Goal: Task Accomplishment & Management: Manage account settings

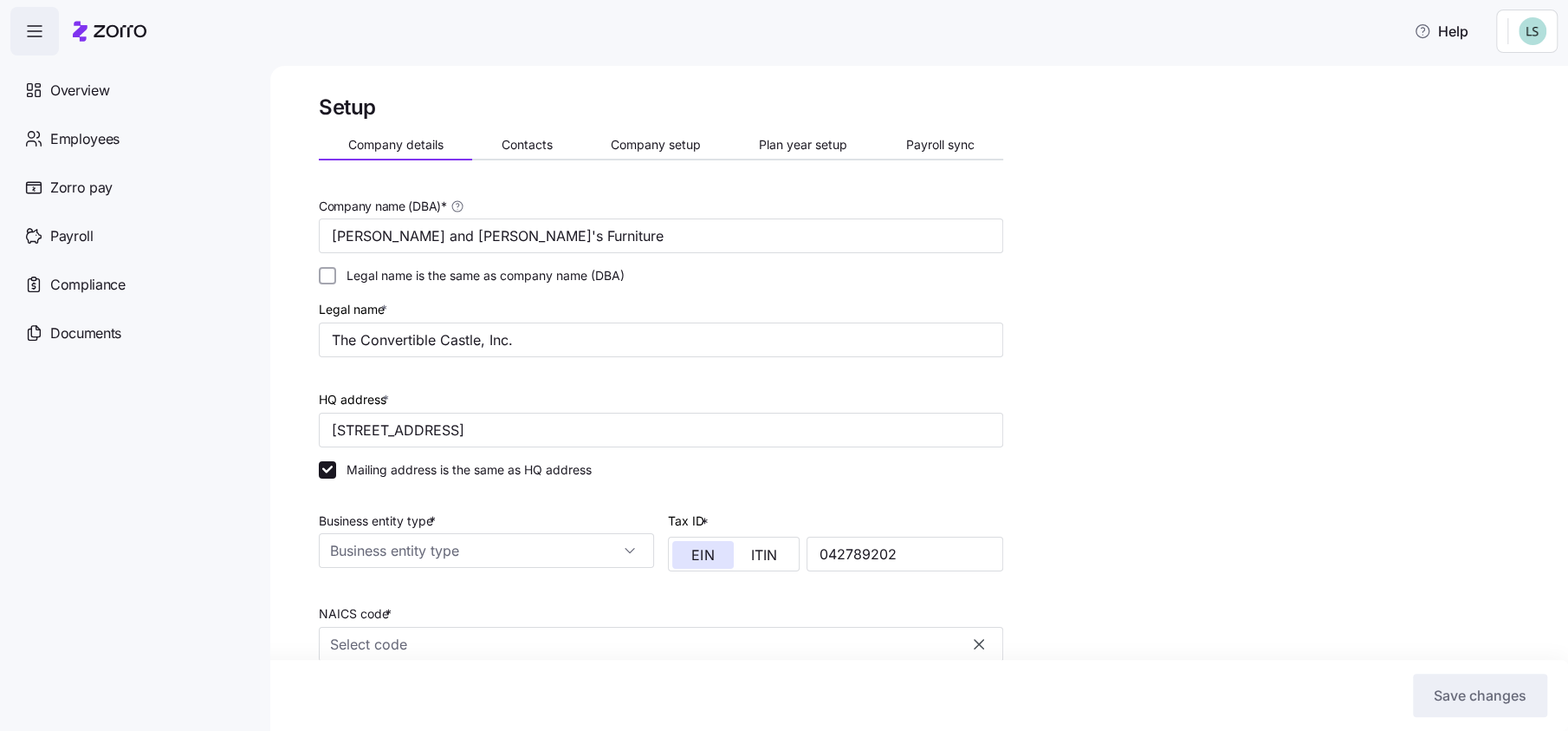
type input "[PERSON_NAME] and [PERSON_NAME]'s Furniture"
checkbox input "false"
type input "[STREET_ADDRESS]"
type input "042789202"
type input "S corporation"
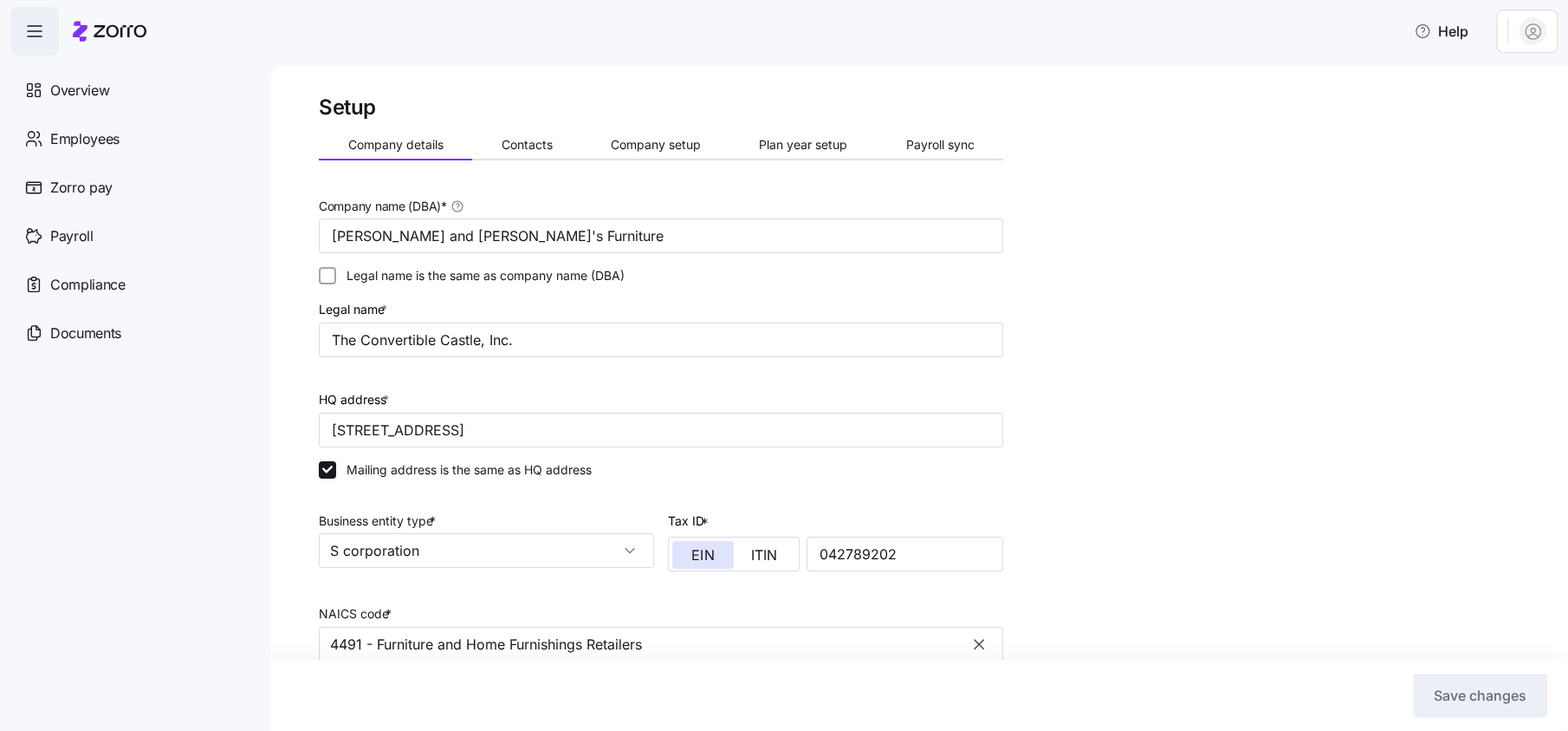
type input "4491 - Furniture and Home Furnishings Retailers"
drag, startPoint x: 88, startPoint y: 131, endPoint x: 18, endPoint y: 305, distance: 187.6
click at [89, 131] on span "Employees" at bounding box center [85, 138] width 70 height 22
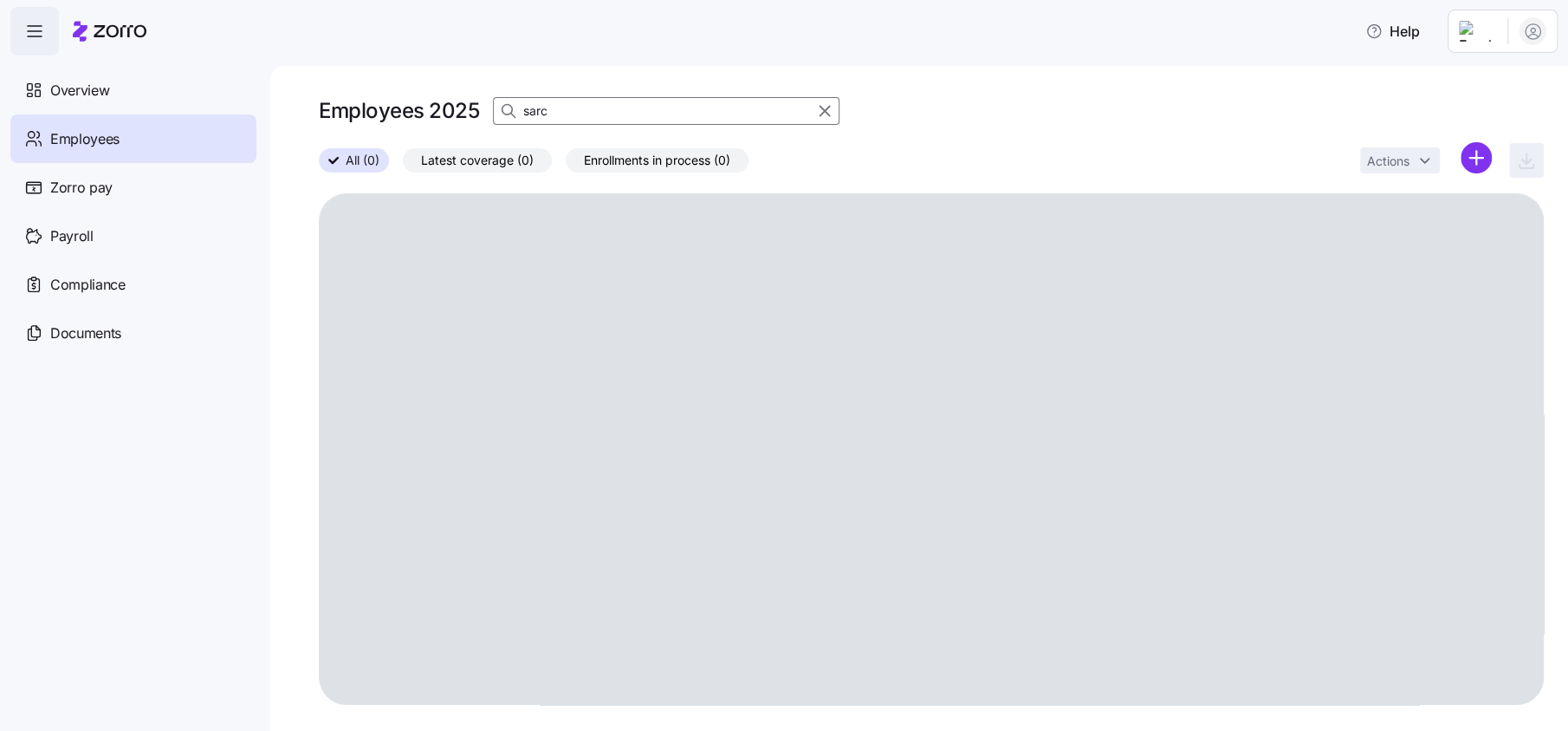
drag, startPoint x: 831, startPoint y: 112, endPoint x: 886, endPoint y: 239, distance: 138.4
click at [831, 112] on icon "button" at bounding box center [824, 111] width 19 height 21
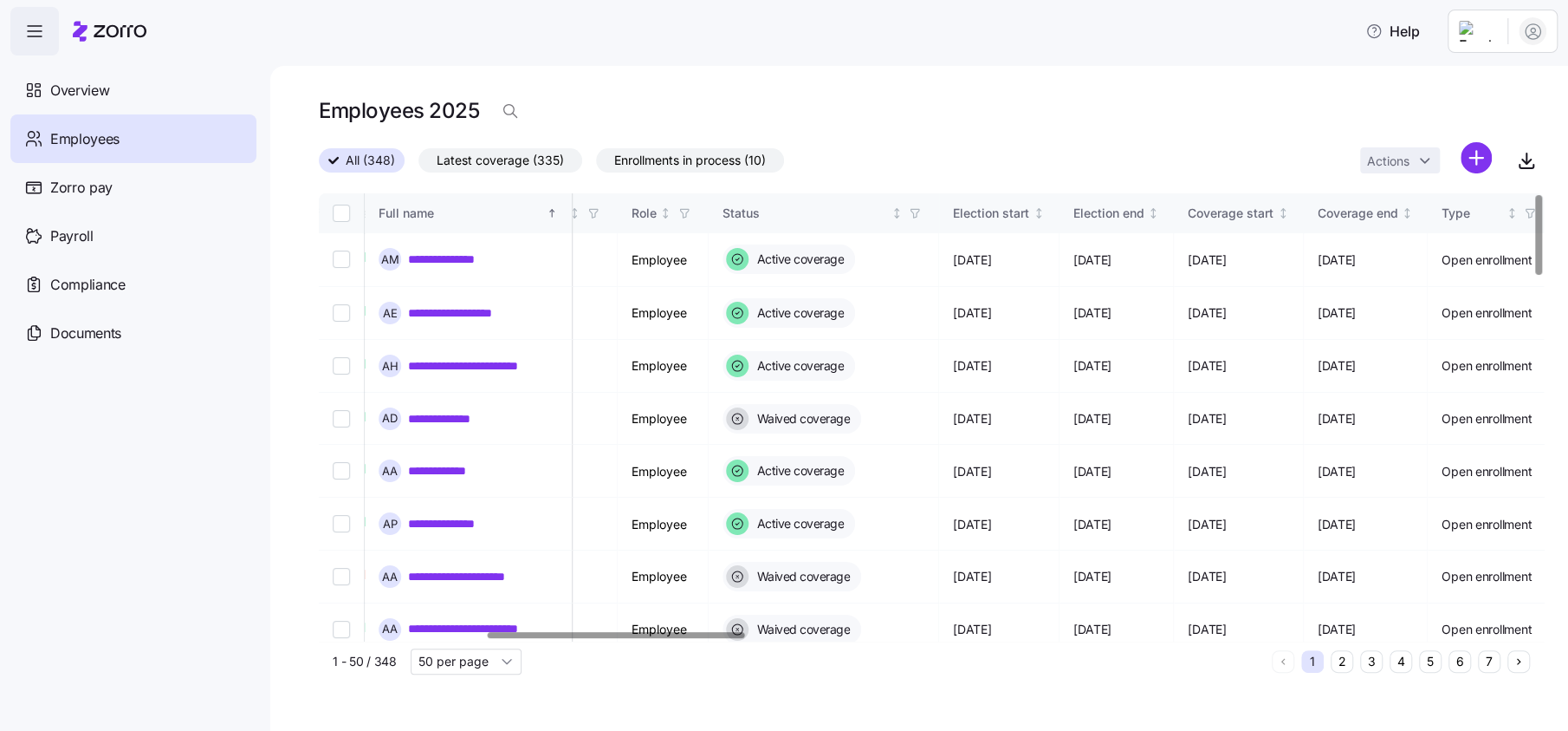
scroll to position [0, 793]
click at [717, 632] on div at bounding box center [617, 634] width 257 height 6
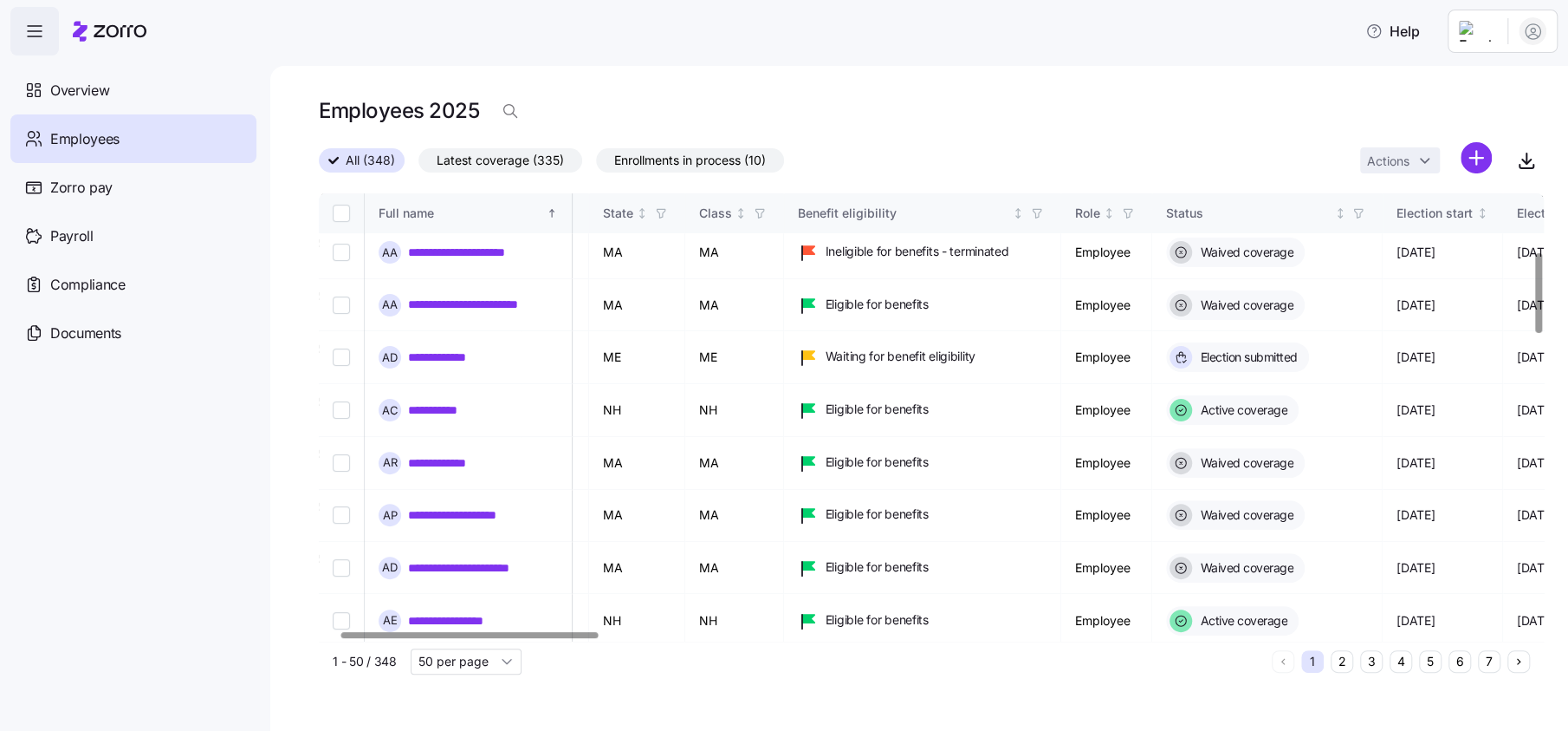
scroll to position [324, 97]
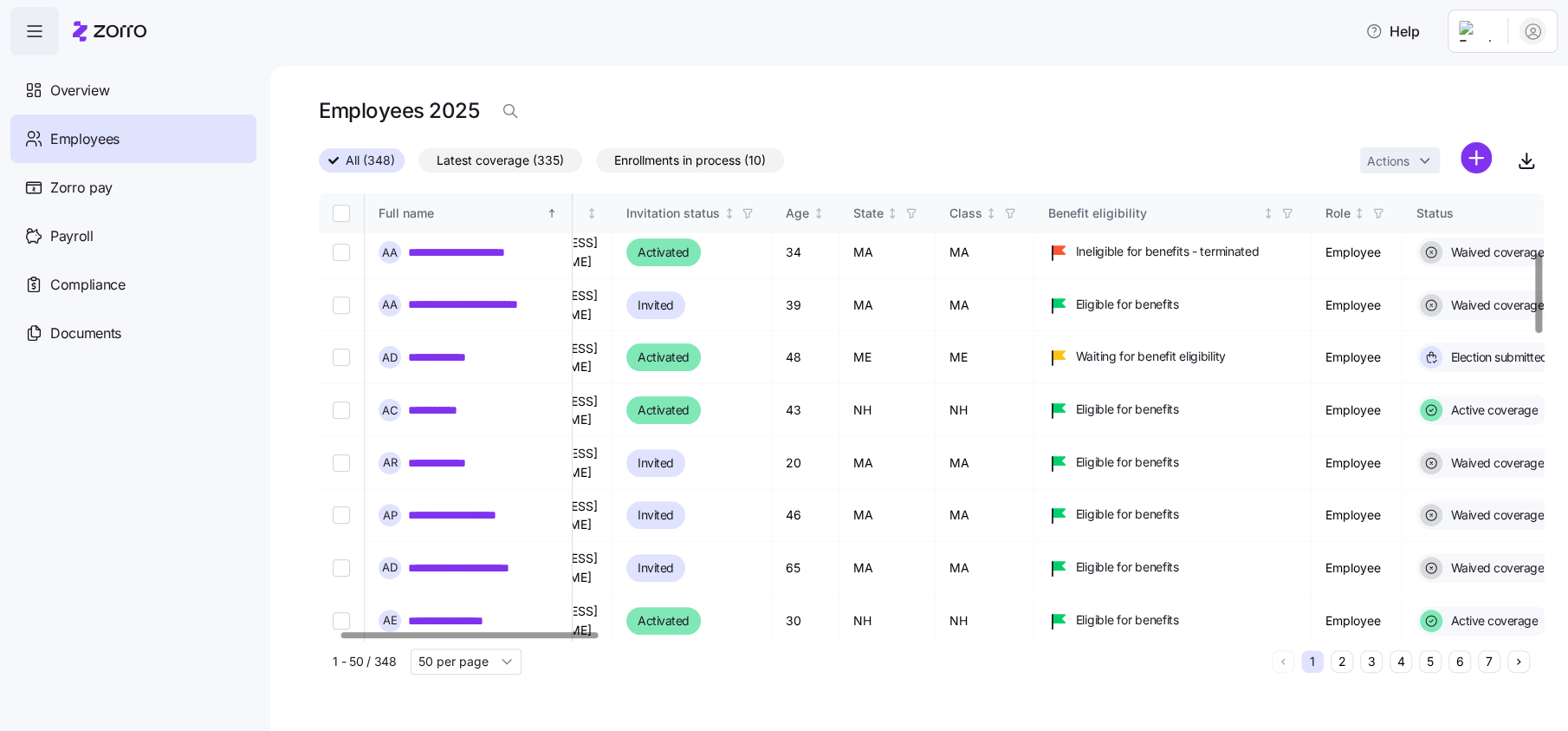
click at [503, 632] on div at bounding box center [470, 634] width 257 height 6
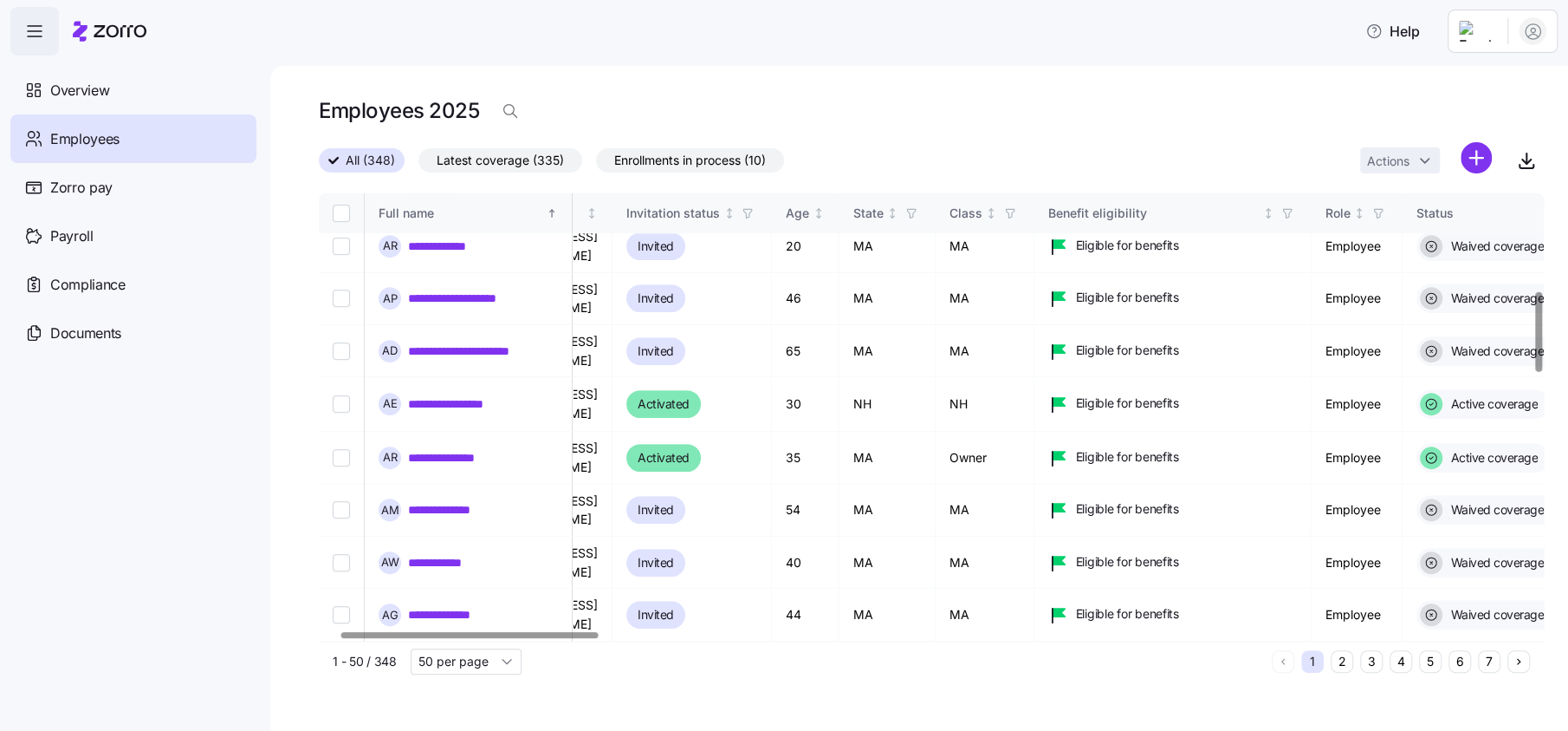
scroll to position [540, 0]
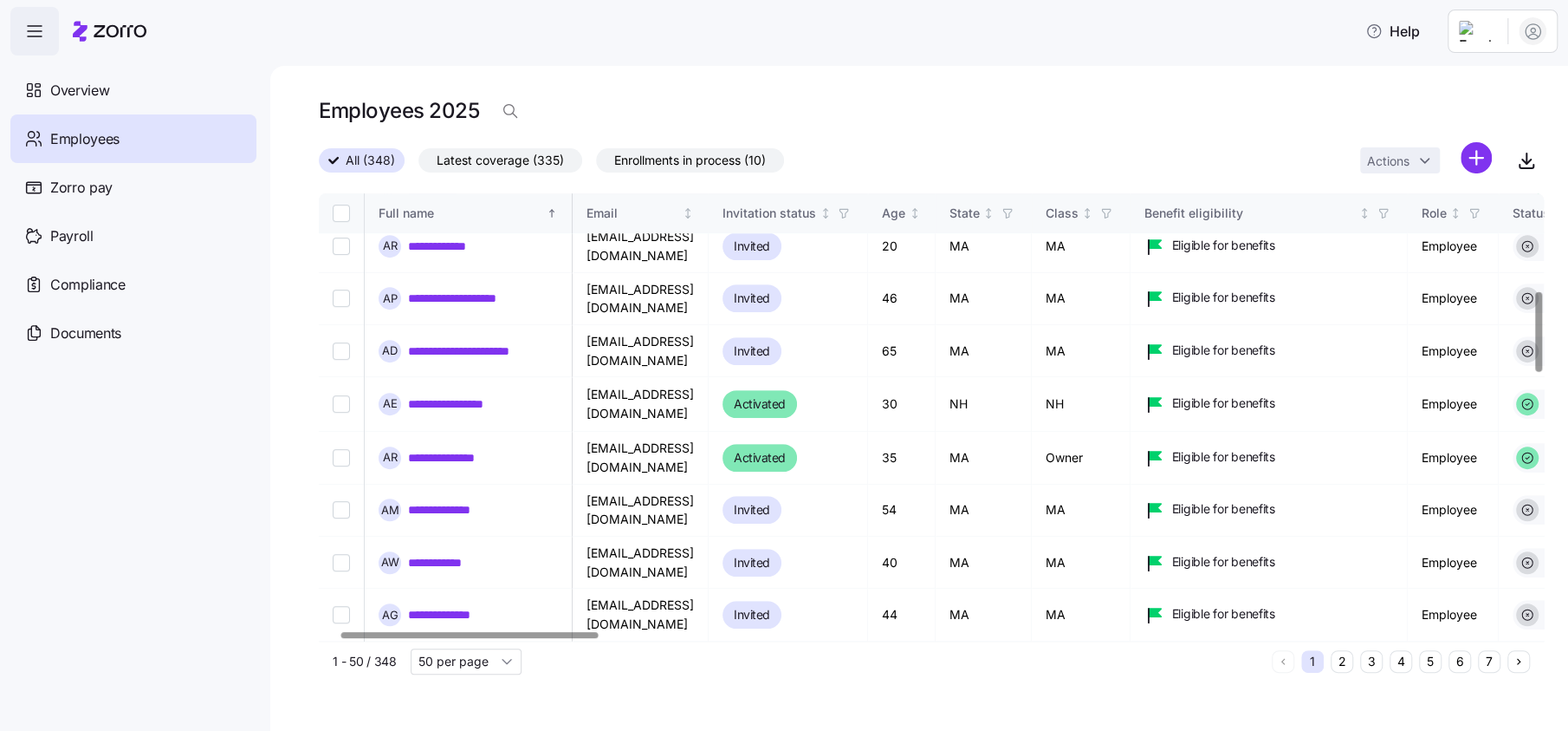
click at [483, 634] on div at bounding box center [470, 634] width 257 height 6
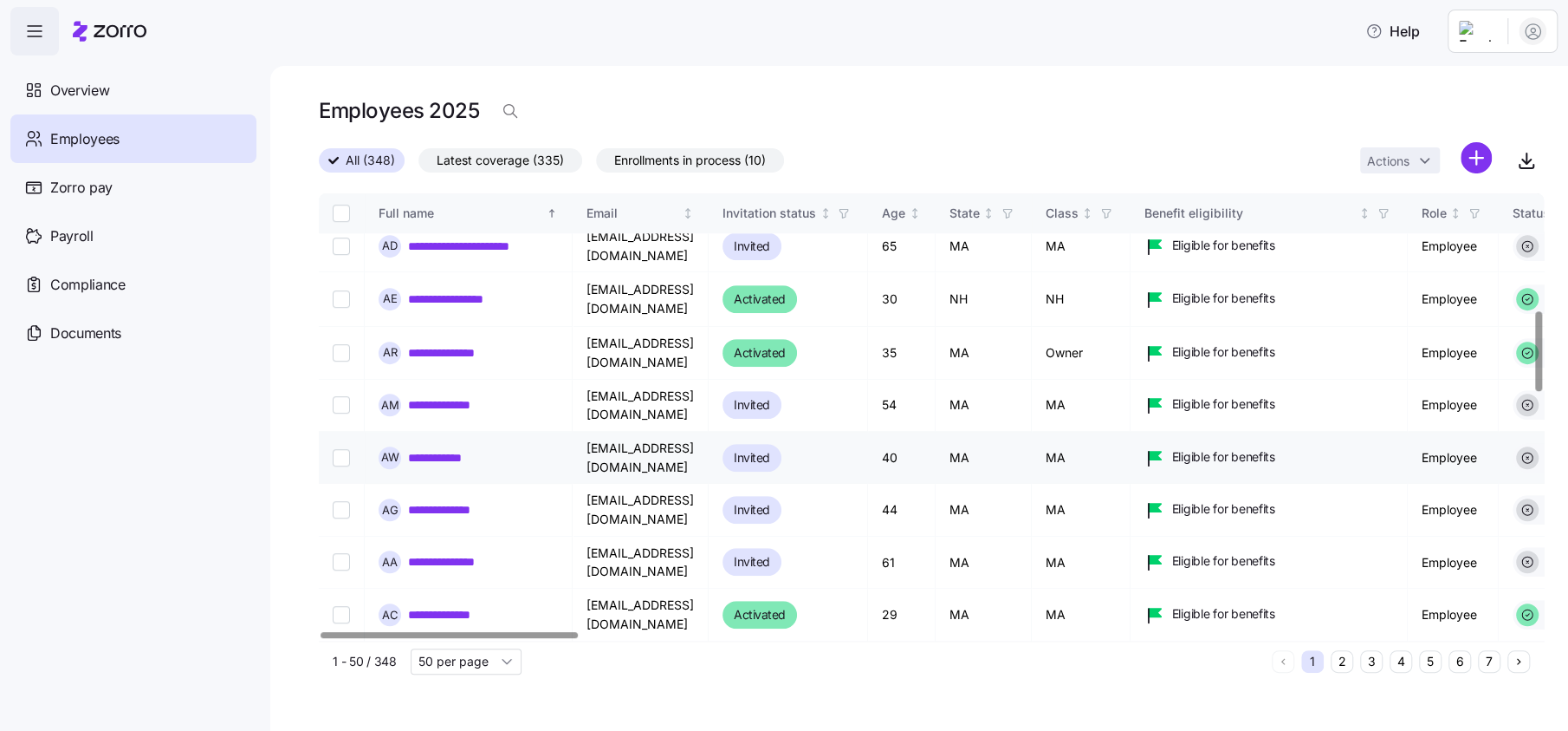
scroll to position [649, 0]
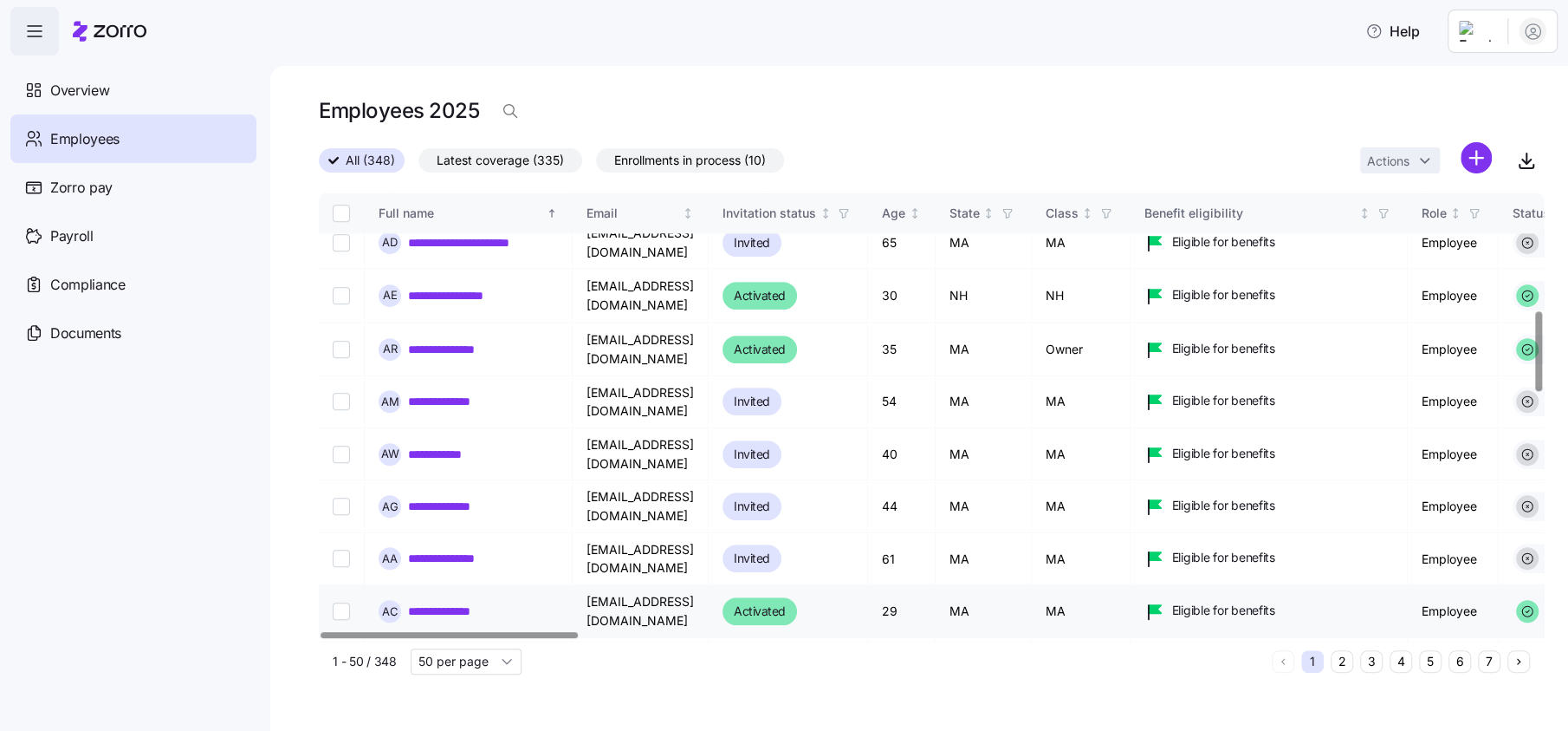
drag, startPoint x: 487, startPoint y: 523, endPoint x: 0, endPoint y: 547, distance: 487.6
click at [487, 602] on link "**********" at bounding box center [464, 611] width 111 height 17
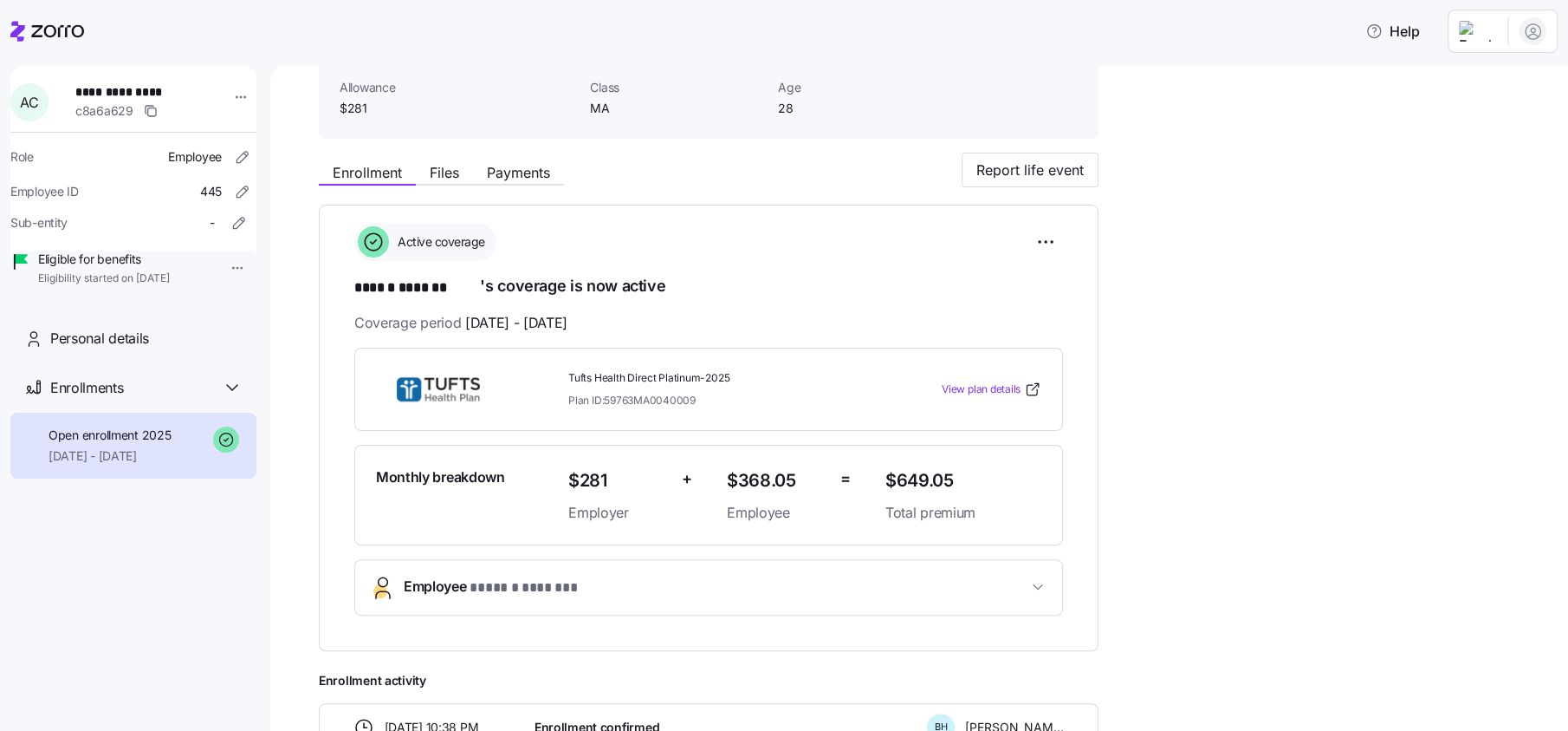
scroll to position [107, 0]
click at [39, 23] on icon at bounding box center [47, 31] width 74 height 21
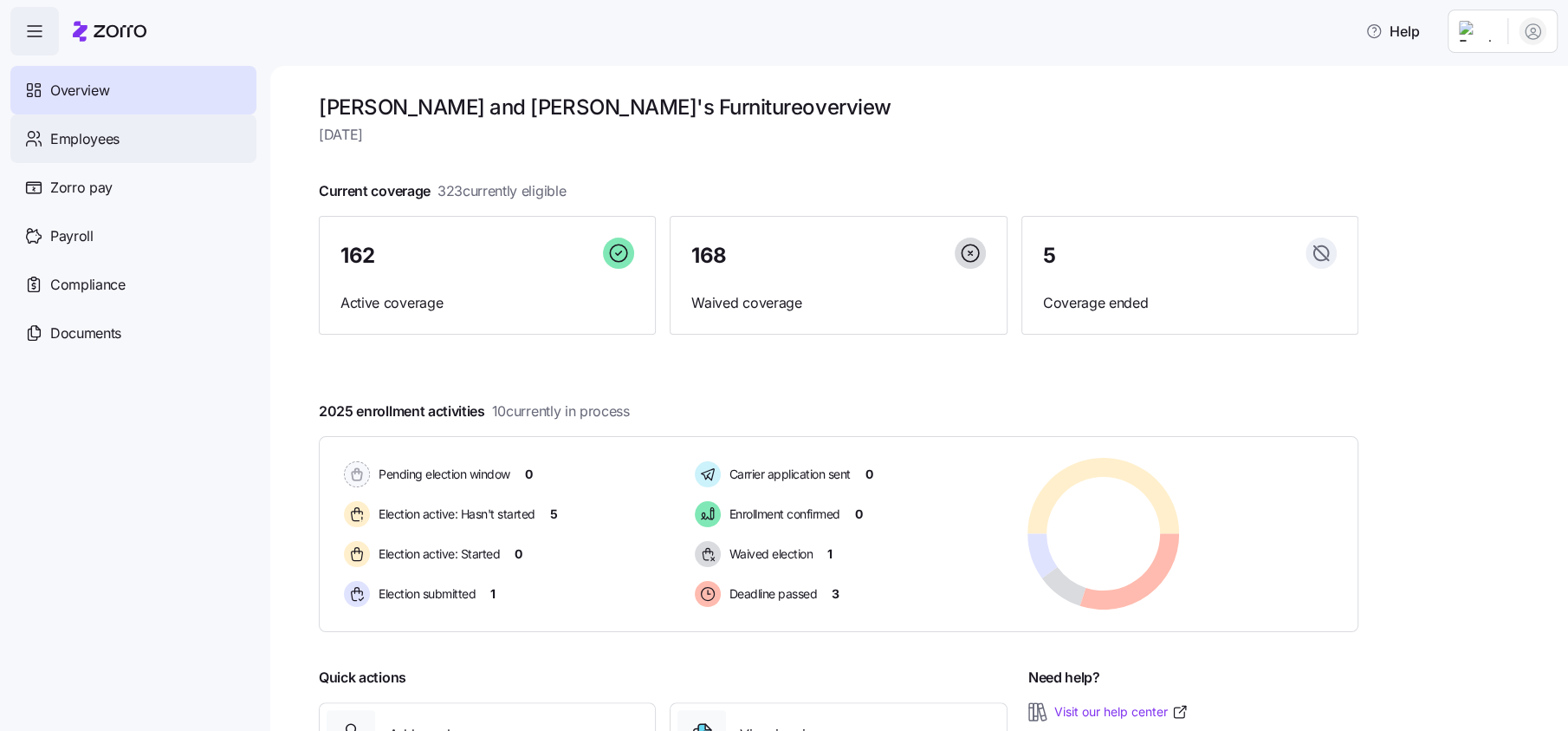
click at [85, 149] on span "Employees" at bounding box center [85, 138] width 70 height 22
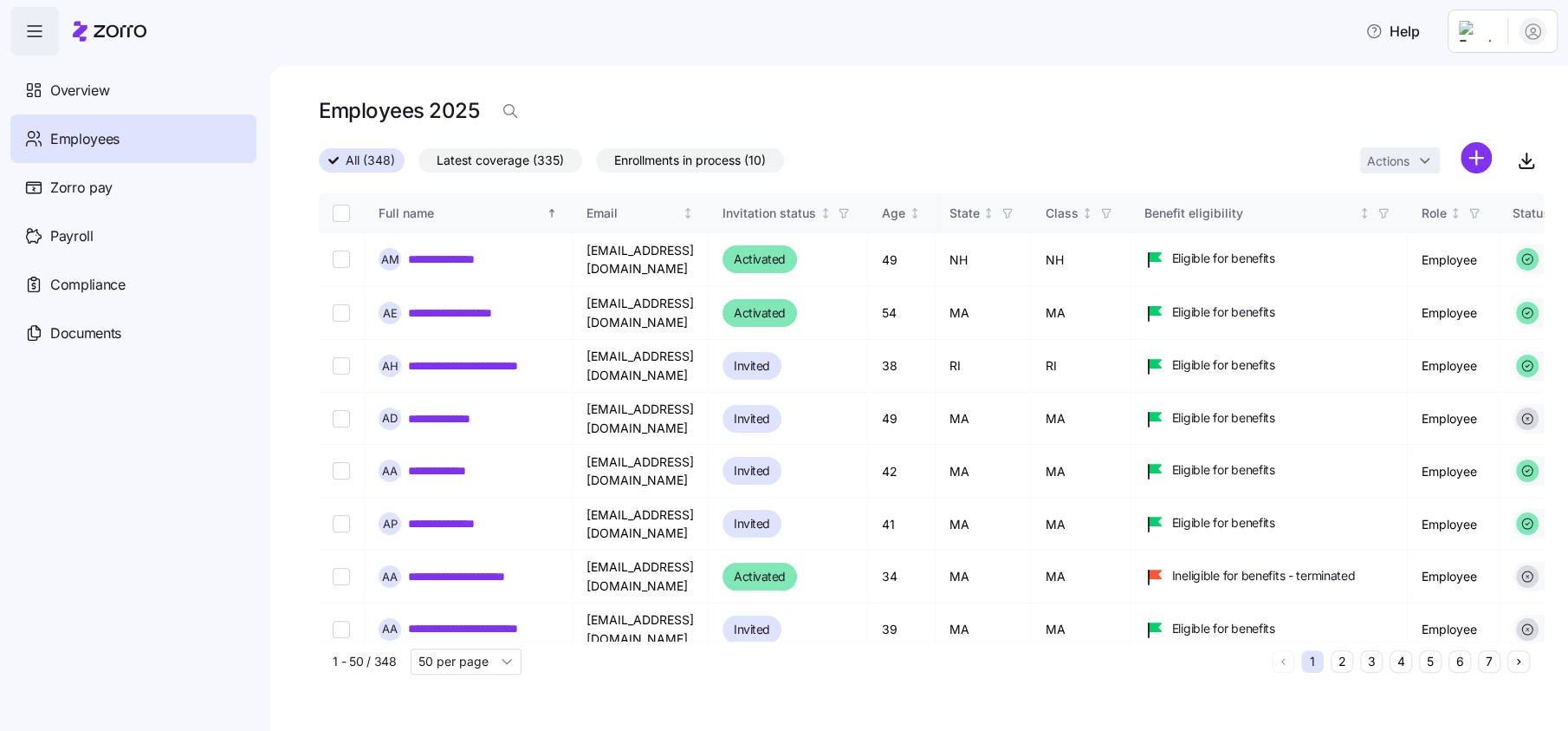
drag, startPoint x: 459, startPoint y: 105, endPoint x: 564, endPoint y: 105, distance: 105.0
click at [460, 105] on h1 "Employees 2025" at bounding box center [398, 111] width 160 height 27
click at [564, 105] on div "Employees 2025" at bounding box center [931, 111] width 1224 height 35
click at [533, 109] on div "Employees 2025" at bounding box center [931, 111] width 1224 height 35
click at [506, 111] on icon "button" at bounding box center [510, 111] width 17 height 17
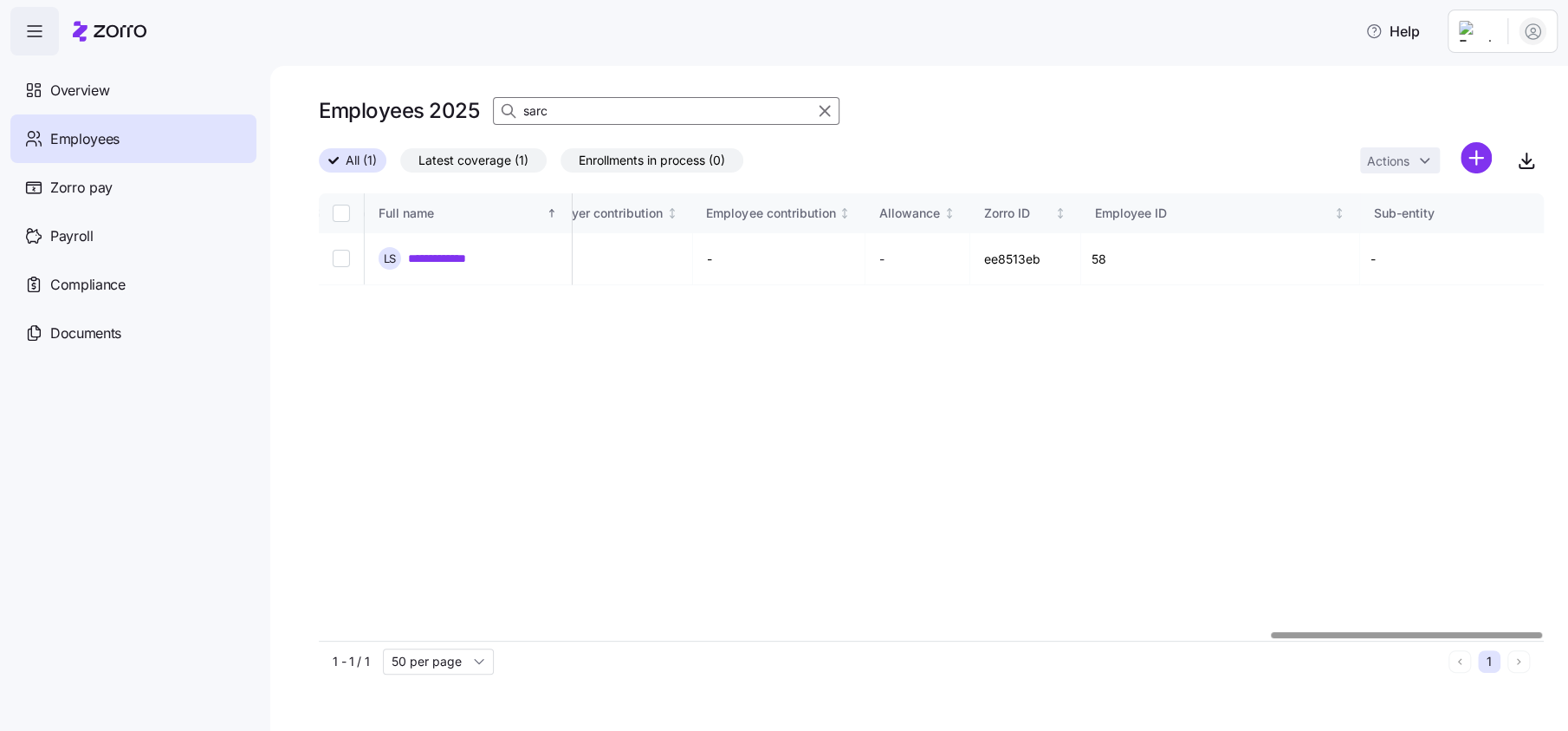
scroll to position [0, 4292]
click at [1542, 638] on div at bounding box center [1406, 634] width 271 height 6
type input "sarc"
drag, startPoint x: 487, startPoint y: 250, endPoint x: 704, endPoint y: 404, distance: 266.1
click at [486, 250] on link "**********" at bounding box center [457, 258] width 98 height 17
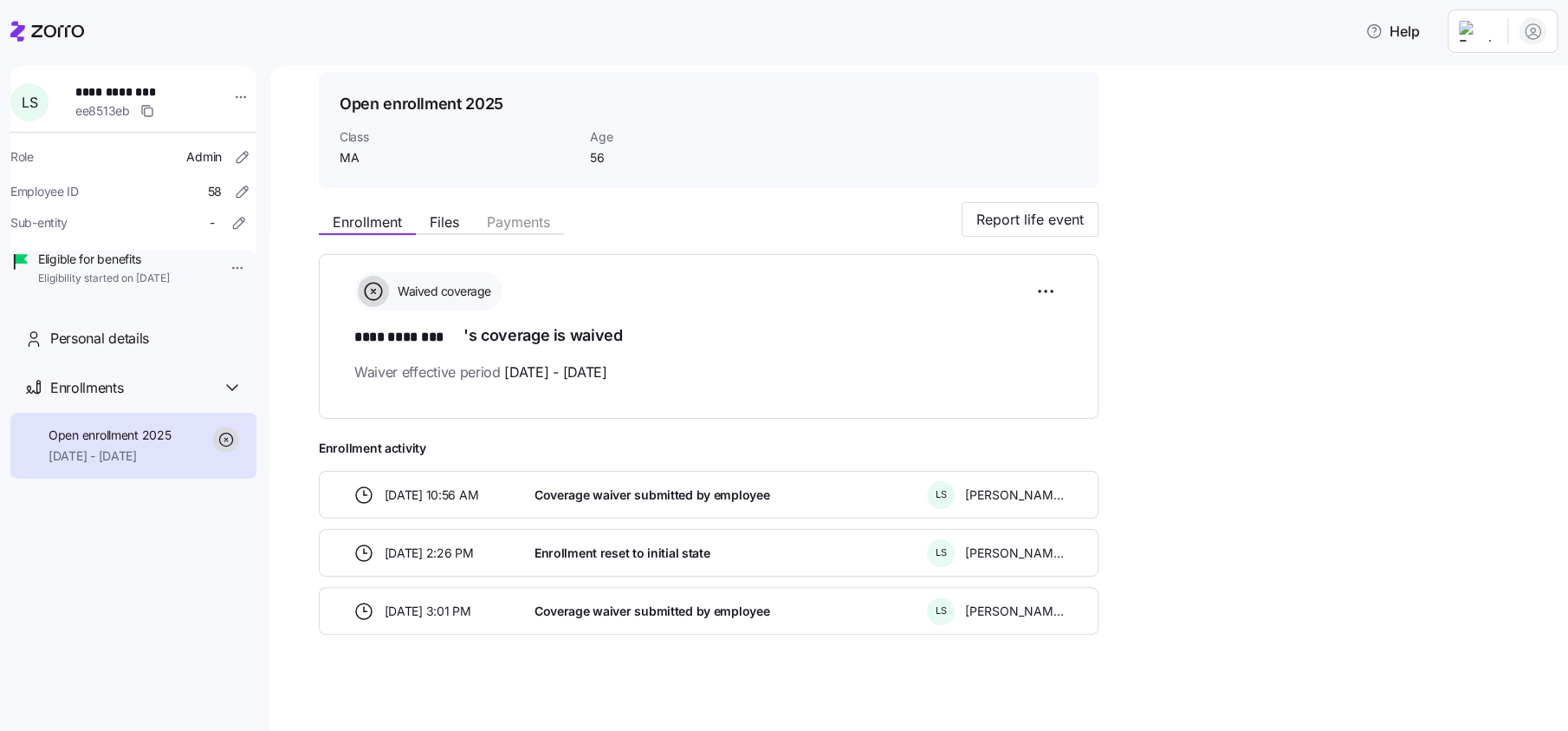
scroll to position [62, 0]
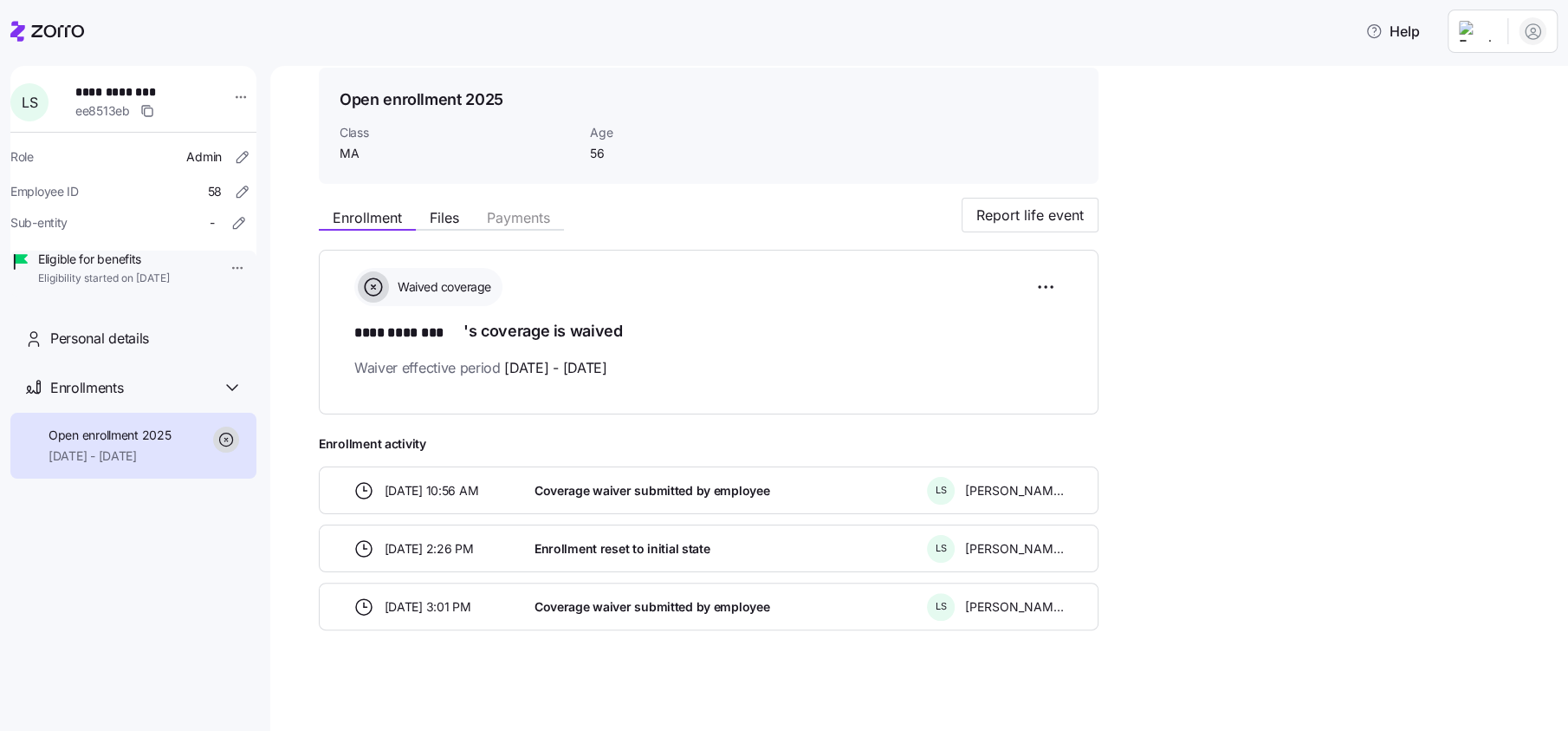
drag, startPoint x: 51, startPoint y: 34, endPoint x: 98, endPoint y: 45, distance: 48.3
click at [51, 34] on icon at bounding box center [47, 31] width 74 height 21
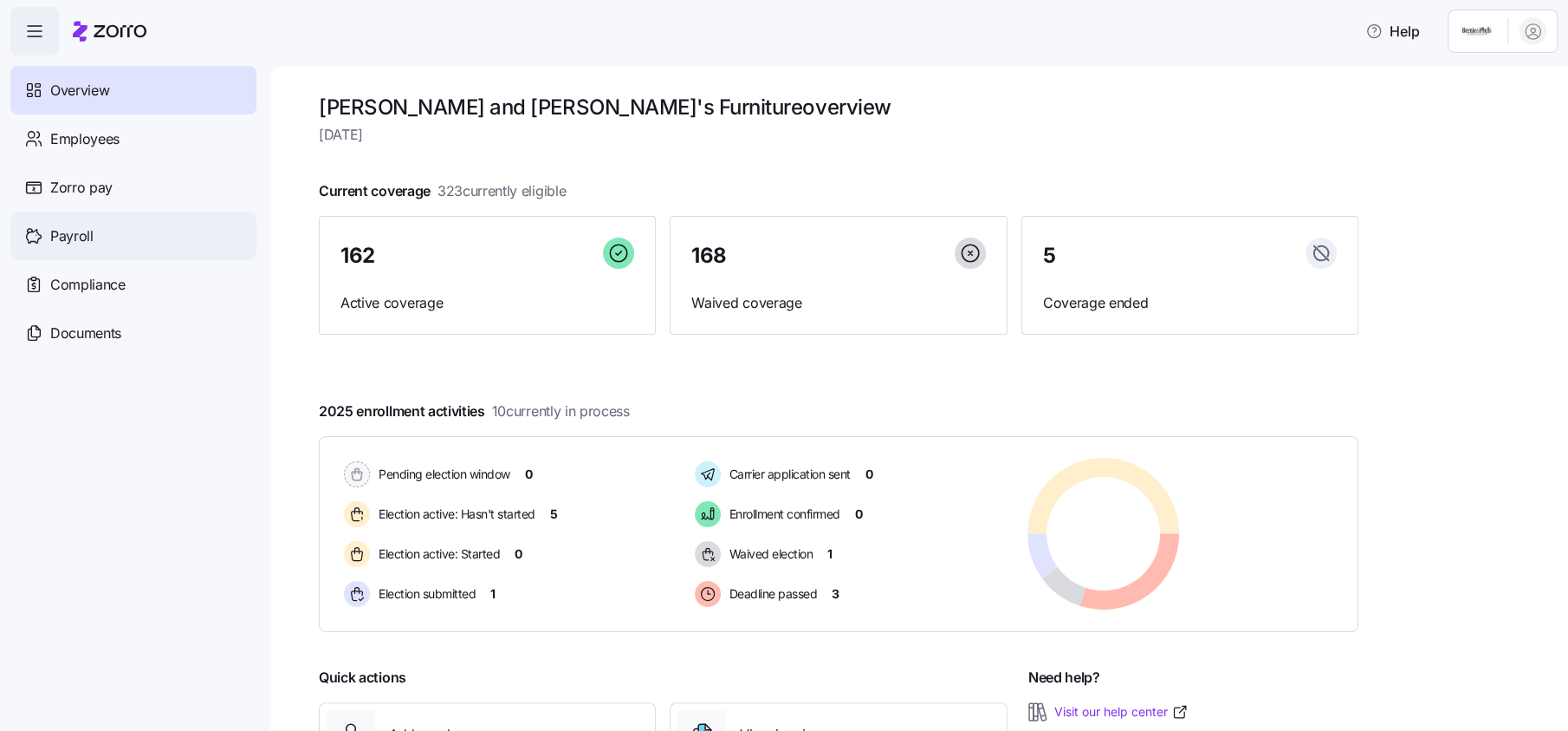
click at [99, 242] on div "Payroll" at bounding box center [133, 236] width 246 height 49
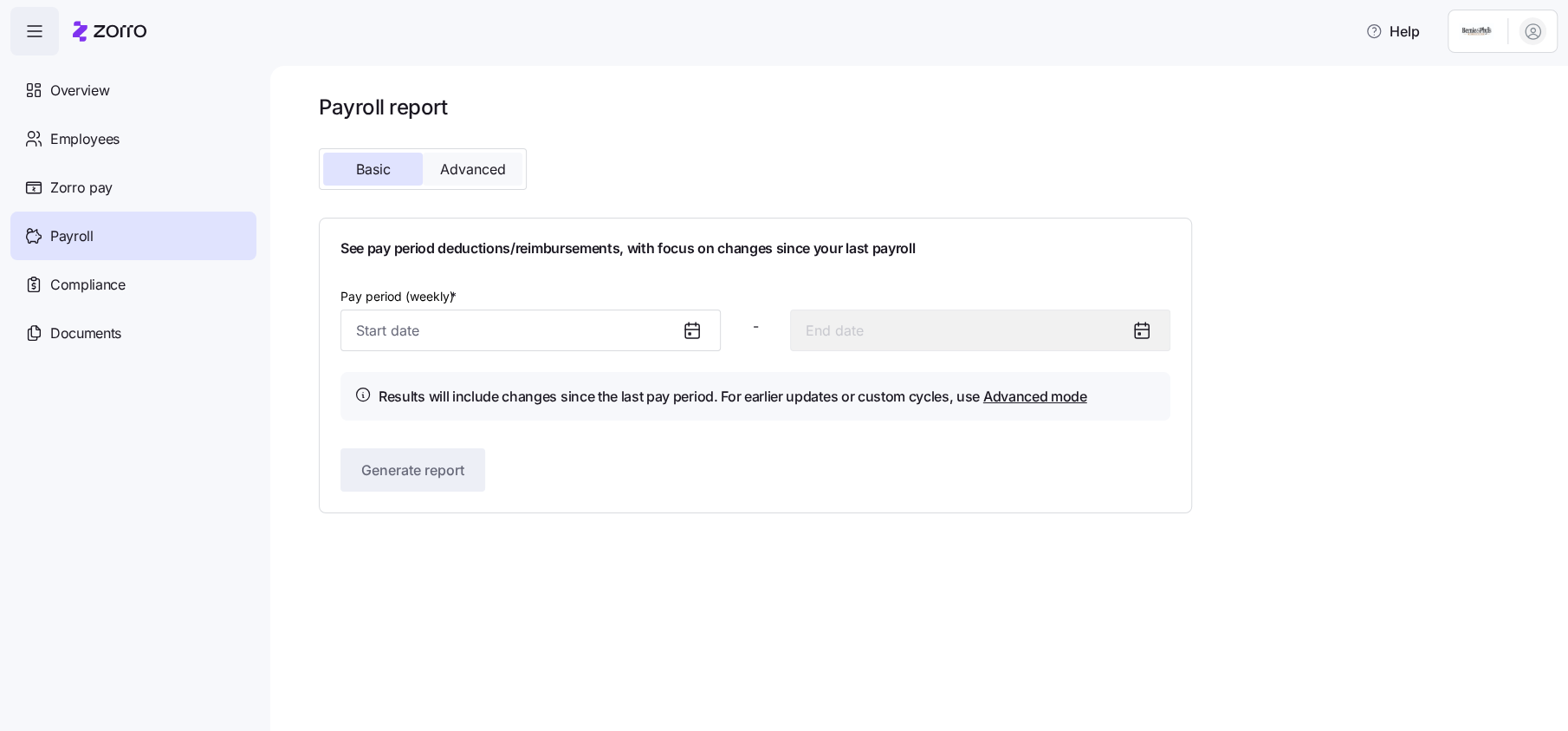
click at [516, 174] on button "Advanced" at bounding box center [472, 169] width 100 height 33
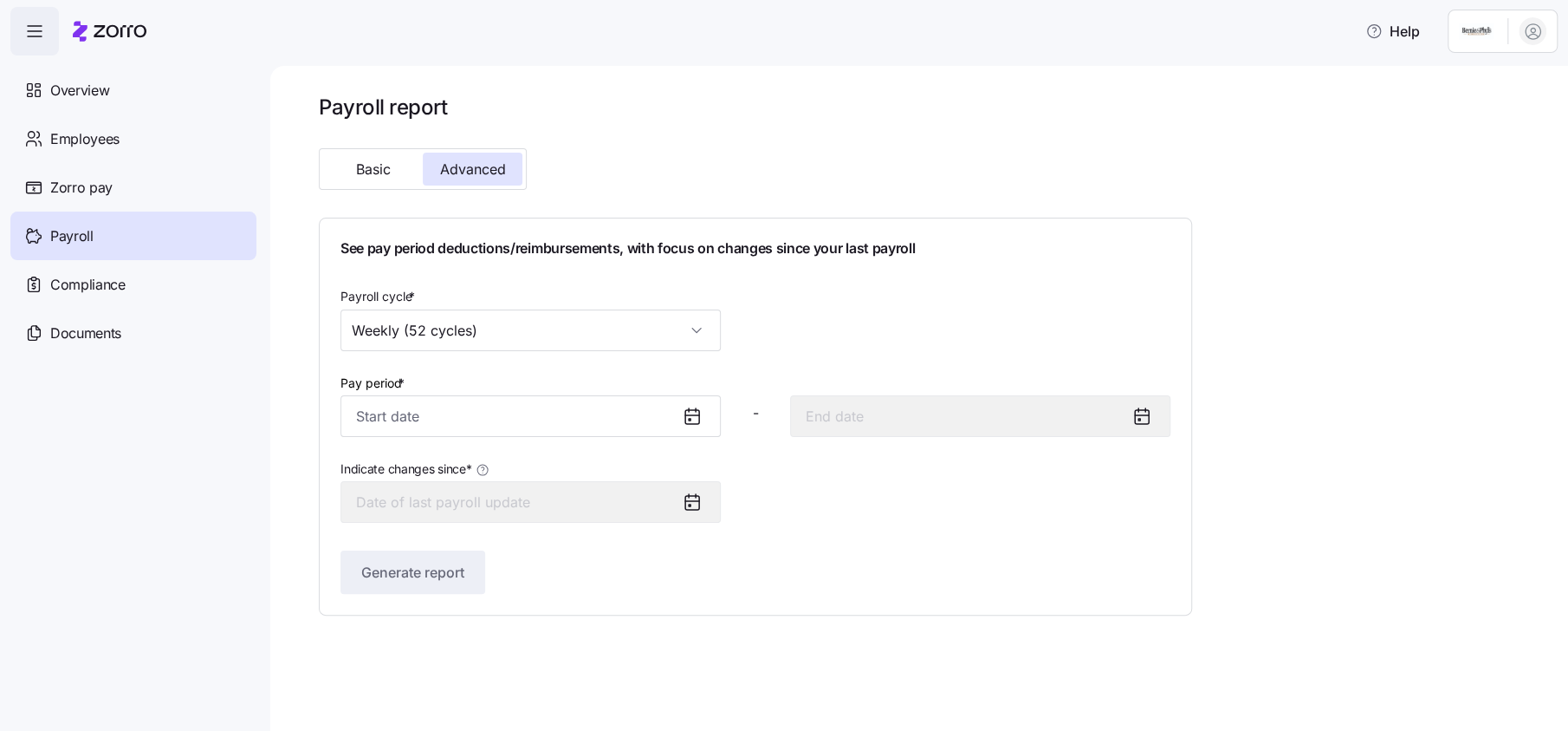
click at [685, 414] on icon at bounding box center [692, 416] width 21 height 21
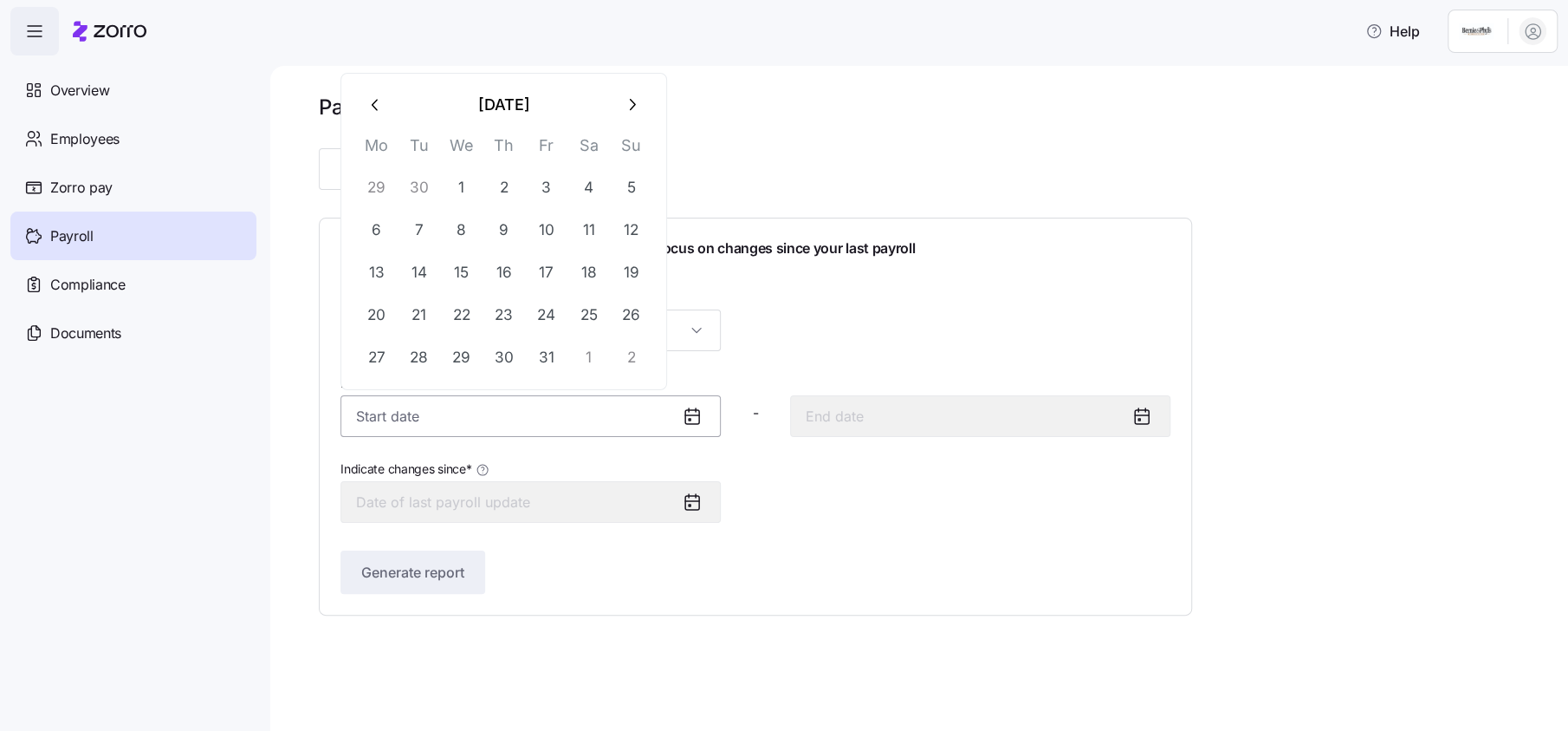
click at [412, 417] on input "Pay period *" at bounding box center [530, 416] width 380 height 42
click at [386, 104] on button "button" at bounding box center [376, 105] width 42 height 42
click at [544, 184] on button "1" at bounding box center [546, 188] width 42 height 42
type input "[DATE]"
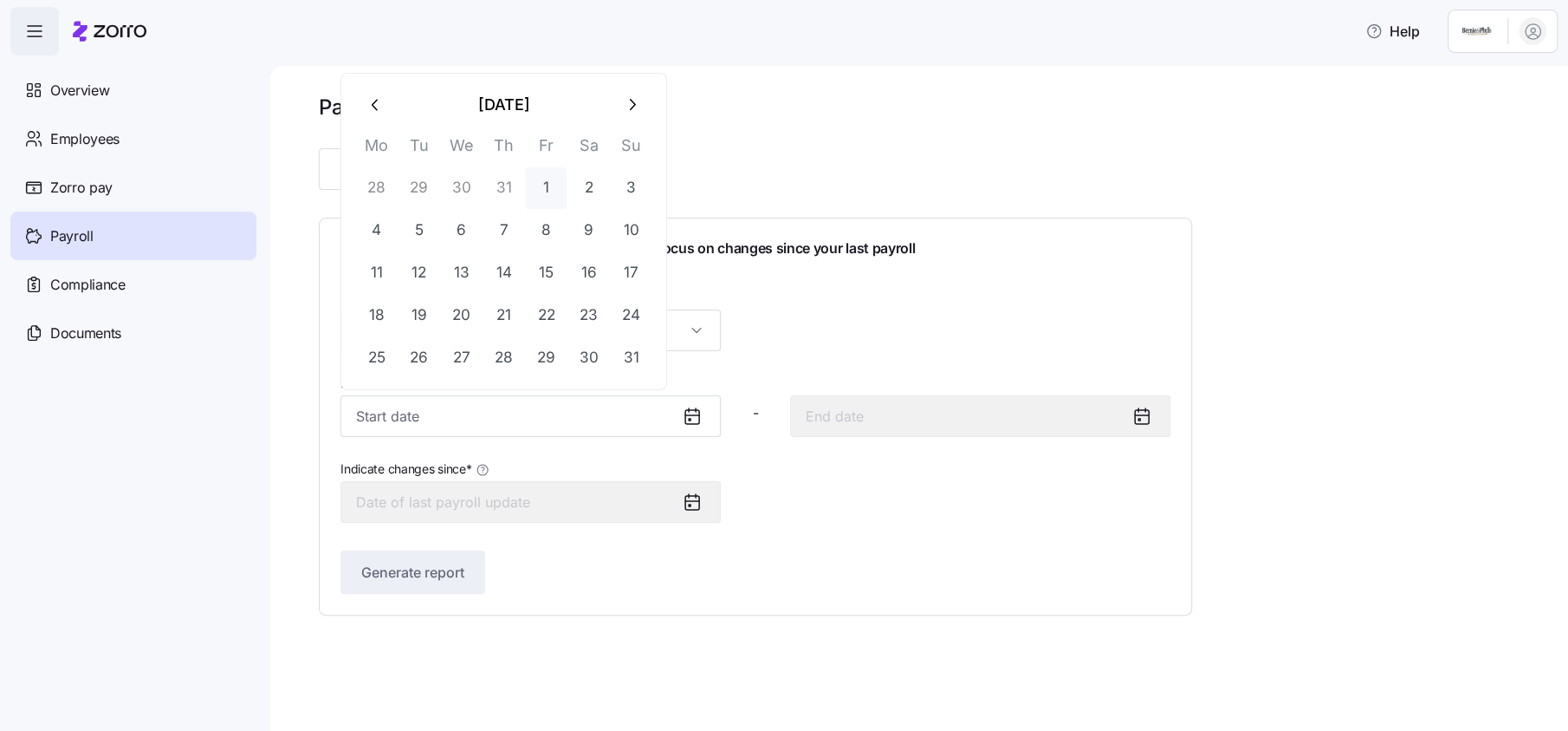
type input "[DATE]"
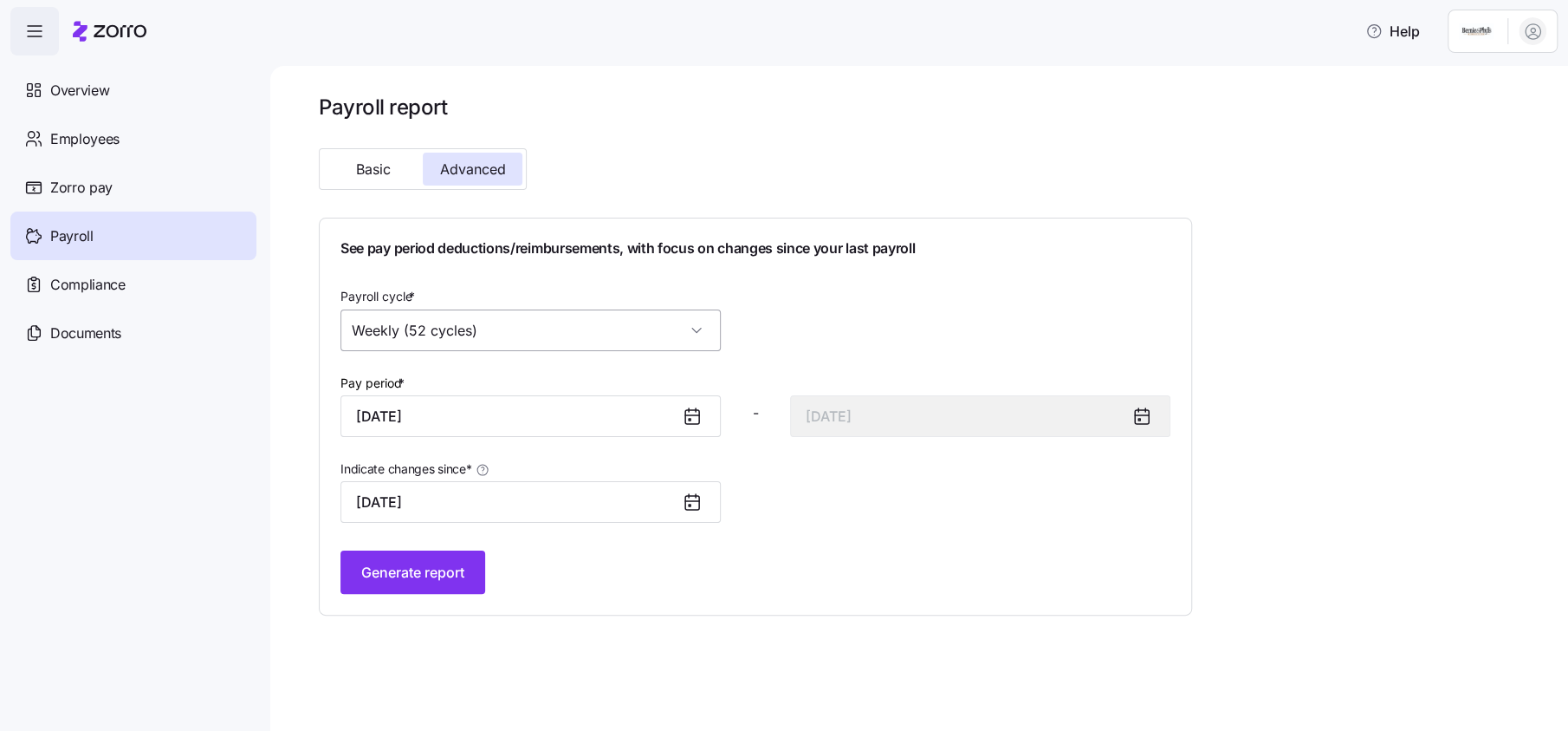
click at [703, 328] on input "Weekly (52 cycles)" at bounding box center [530, 331] width 380 height 42
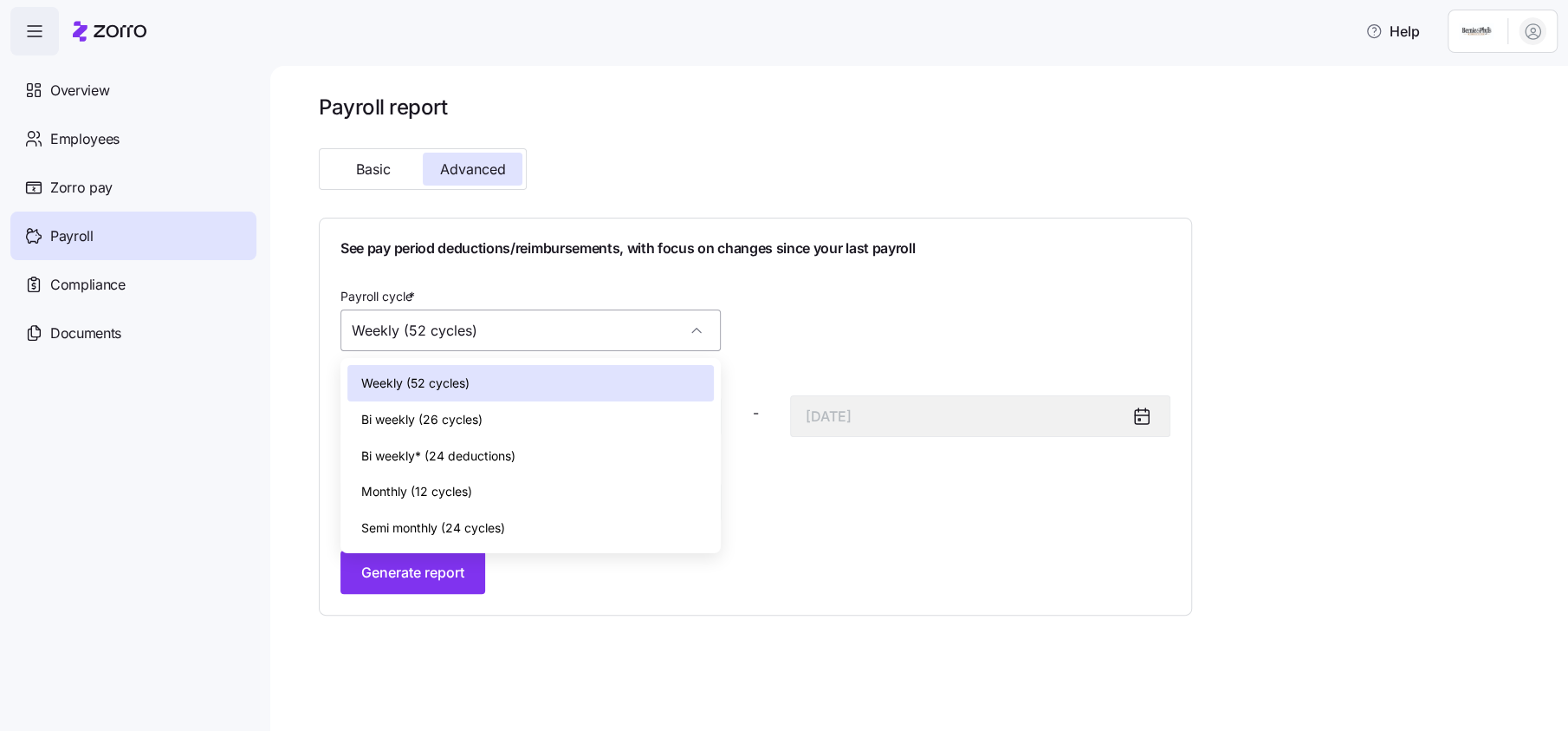
click at [703, 328] on div "Weekly (52 cycles)" at bounding box center [530, 331] width 380 height 42
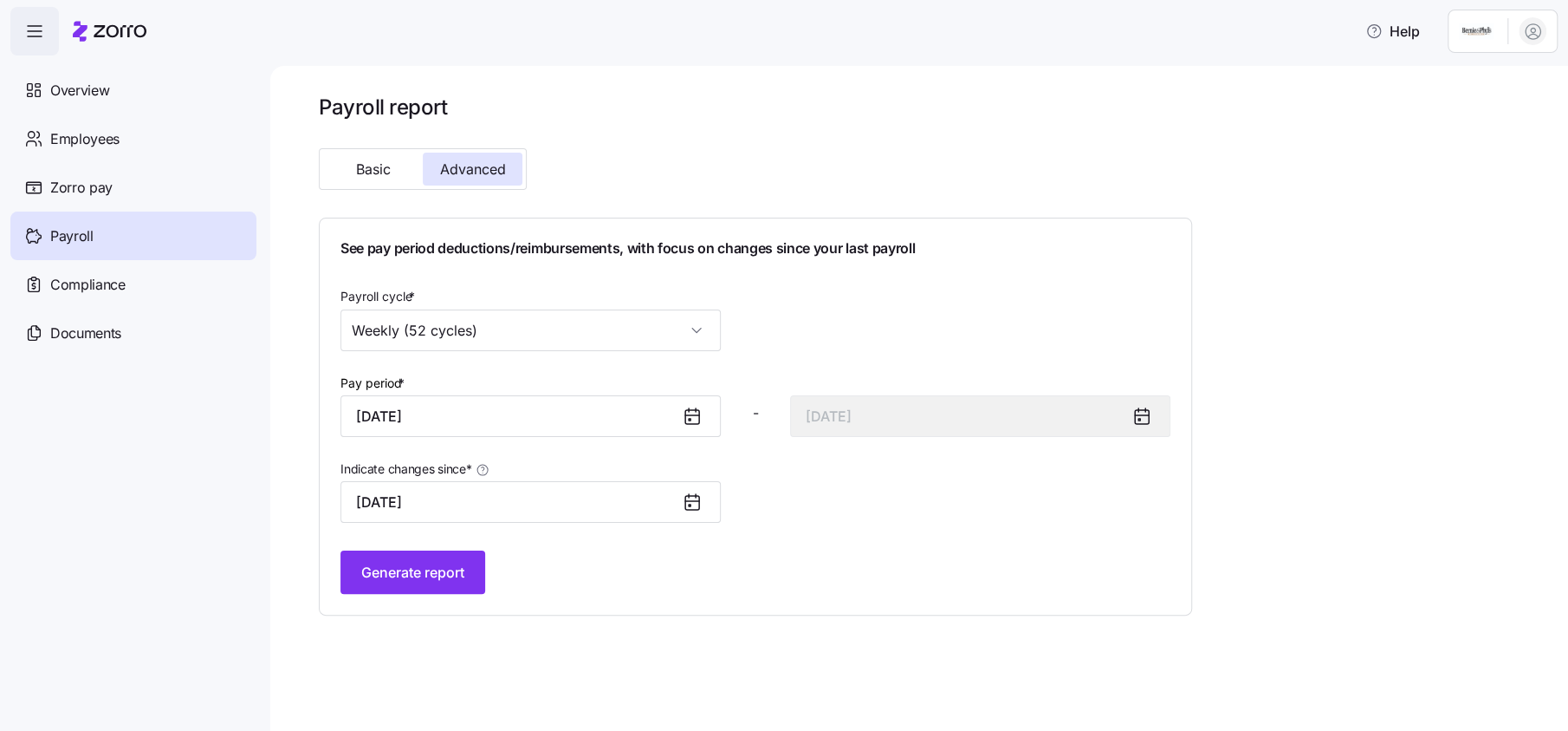
click at [821, 322] on div "Payroll cycle * Weekly (52 cycles)" at bounding box center [755, 319] width 844 height 80
click at [1140, 413] on icon at bounding box center [1142, 416] width 21 height 21
click at [433, 579] on span "Generate report" at bounding box center [412, 572] width 103 height 21
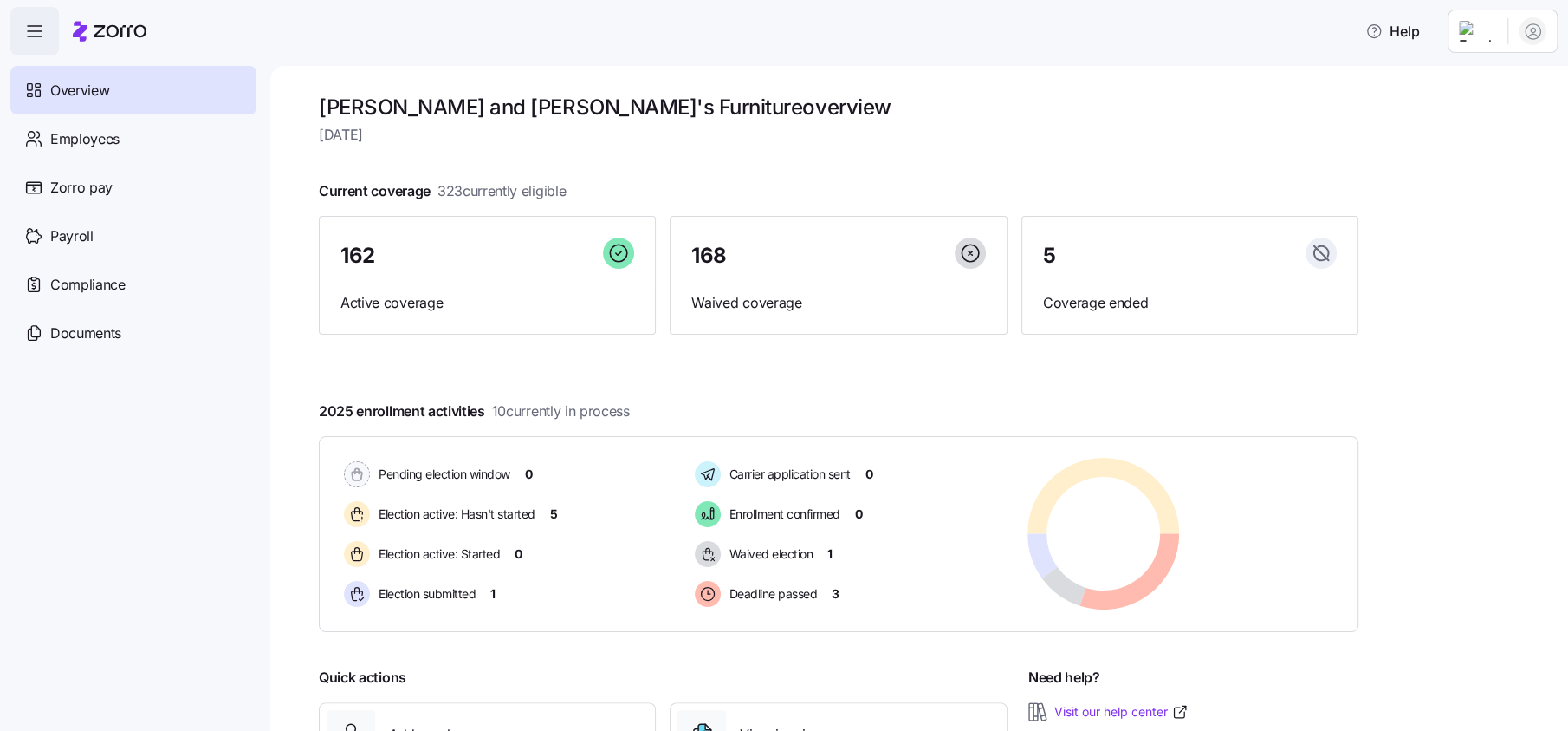
drag, startPoint x: 94, startPoint y: 144, endPoint x: 443, endPoint y: 205, distance: 354.3
click at [93, 144] on span "Employees" at bounding box center [85, 138] width 70 height 22
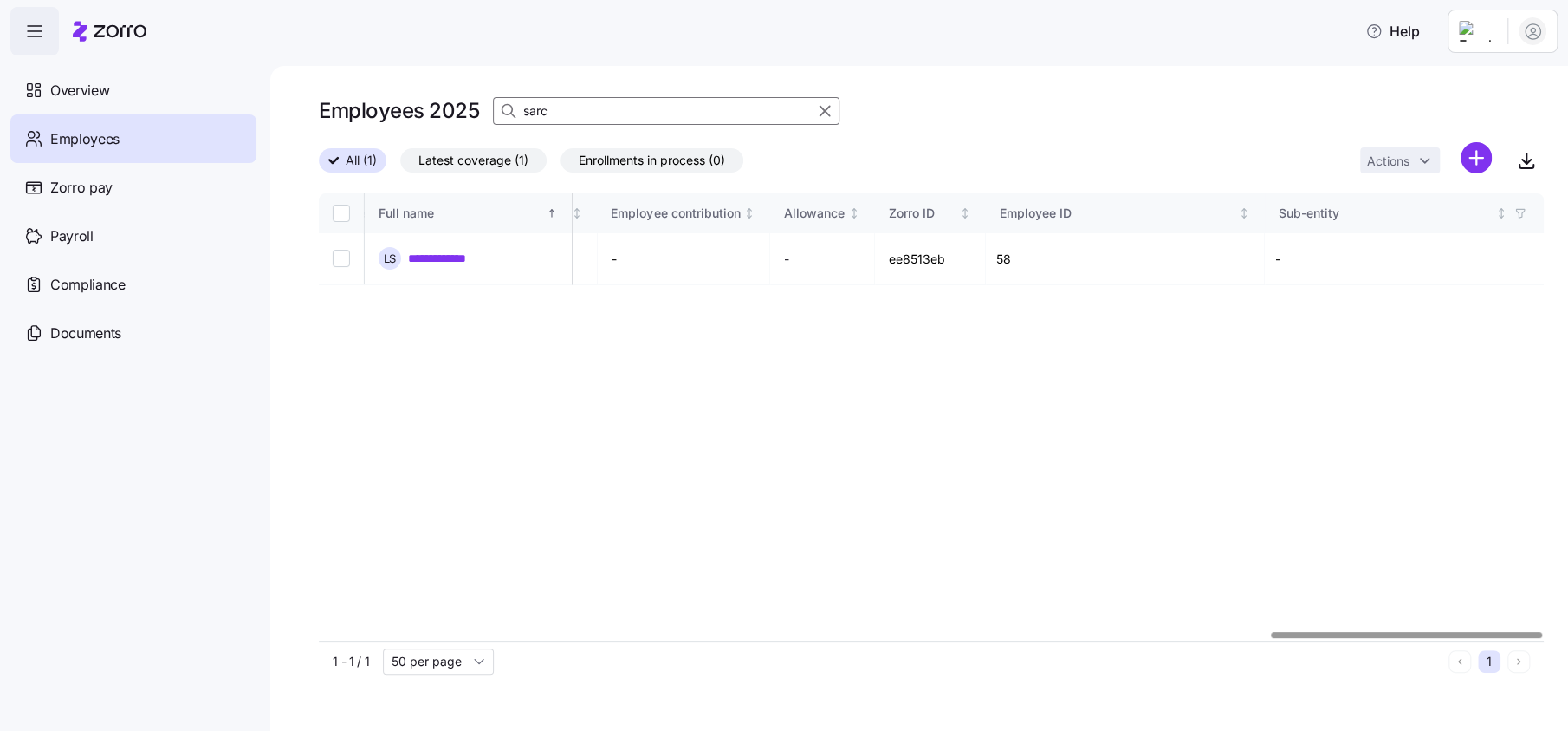
scroll to position [0, 1720]
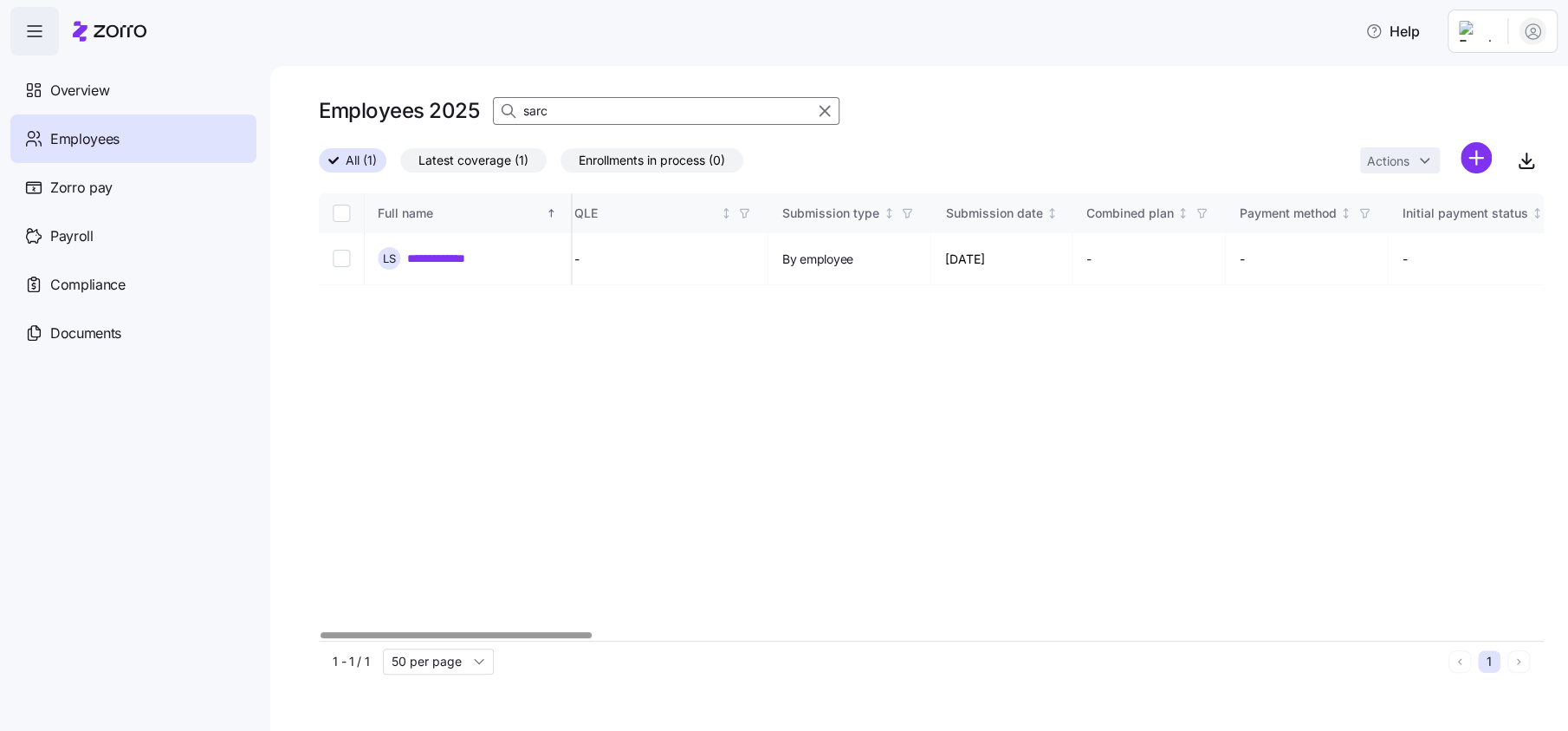
click at [320, 638] on div at bounding box center [456, 634] width 271 height 6
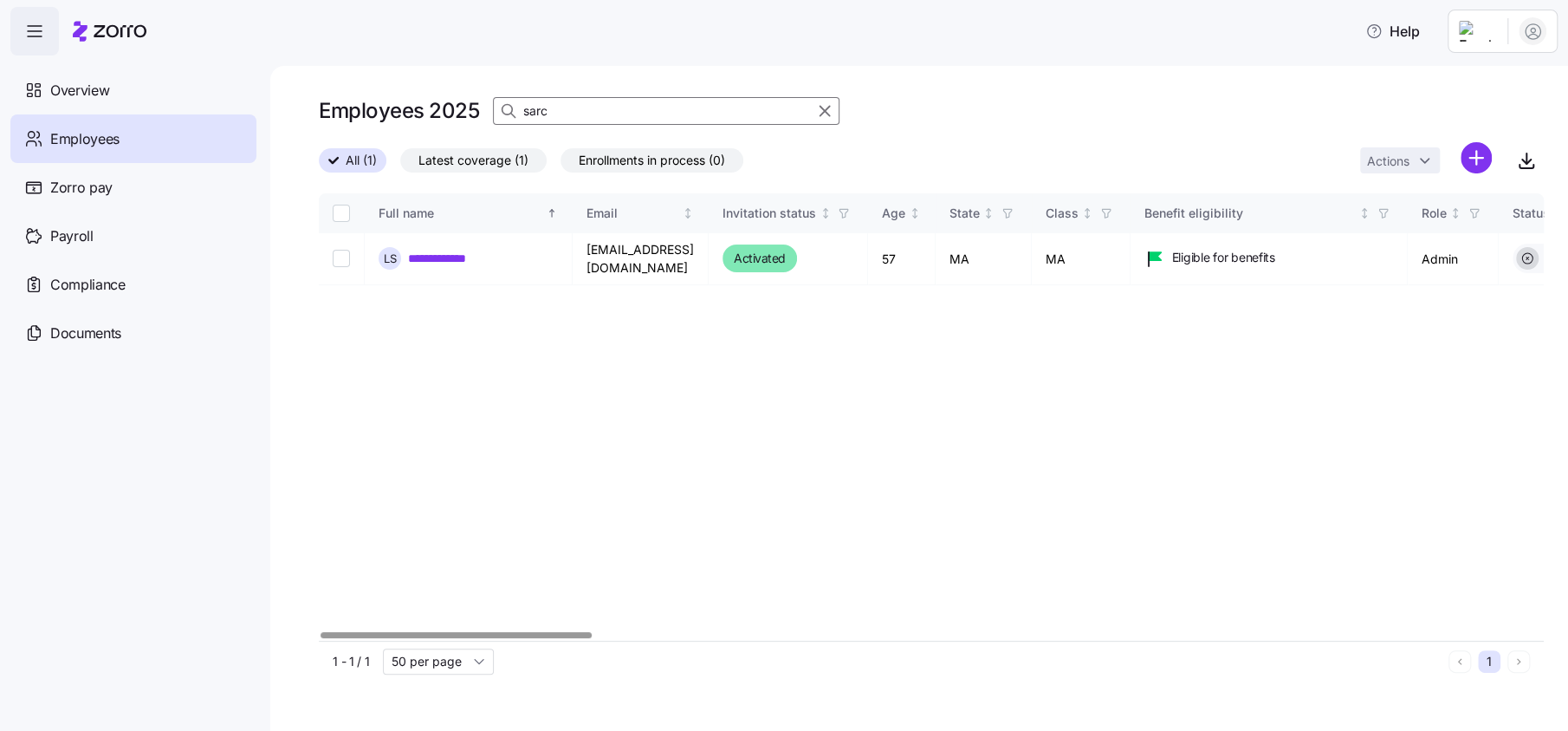
drag, startPoint x: 479, startPoint y: 257, endPoint x: 496, endPoint y: 315, distance: 60.4
click at [481, 256] on link "**********" at bounding box center [457, 258] width 98 height 17
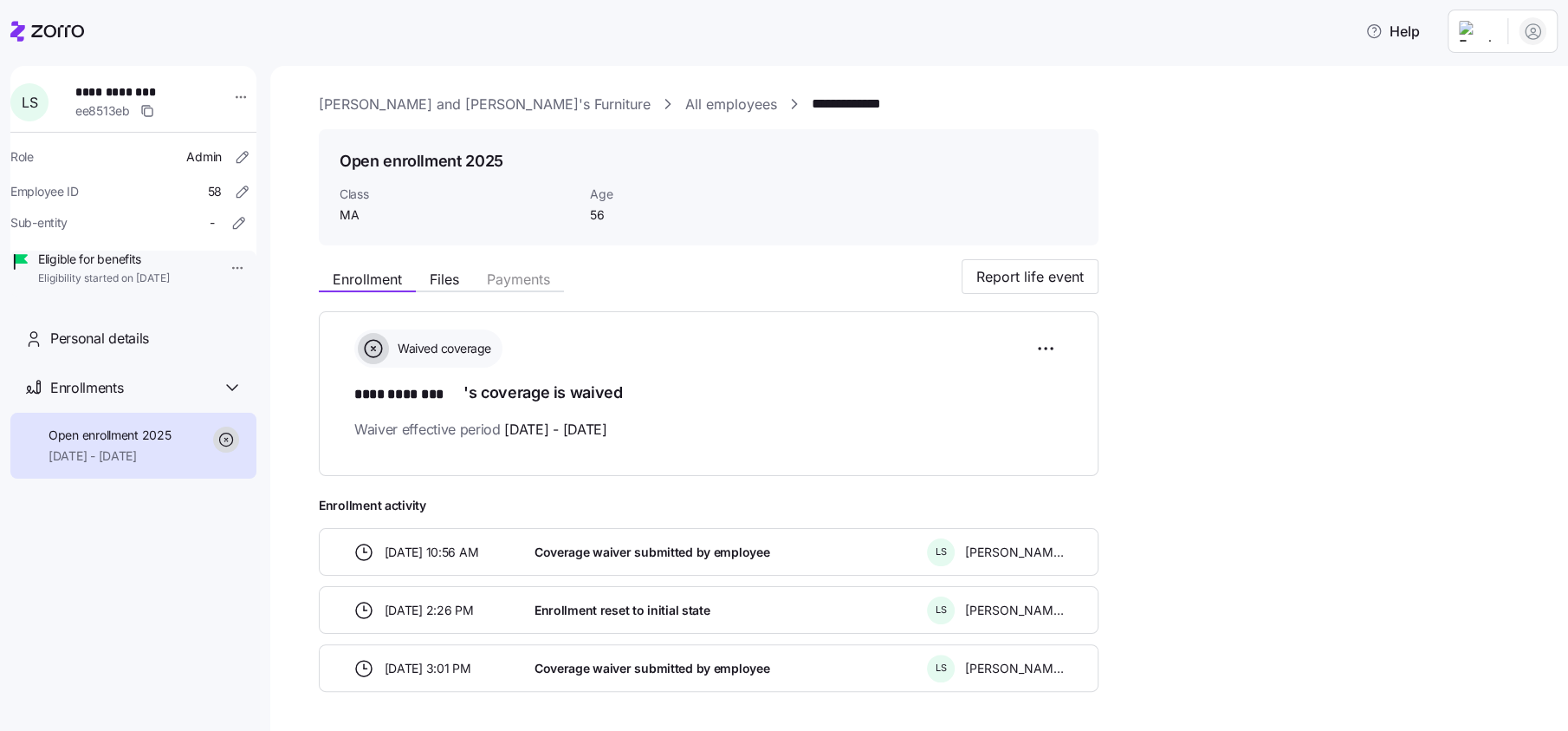
click at [1483, 35] on html "**********" at bounding box center [784, 360] width 1568 height 721
click at [1496, 141] on div "Log out" at bounding box center [1463, 133] width 68 height 19
